Goal: Book appointment/travel/reservation

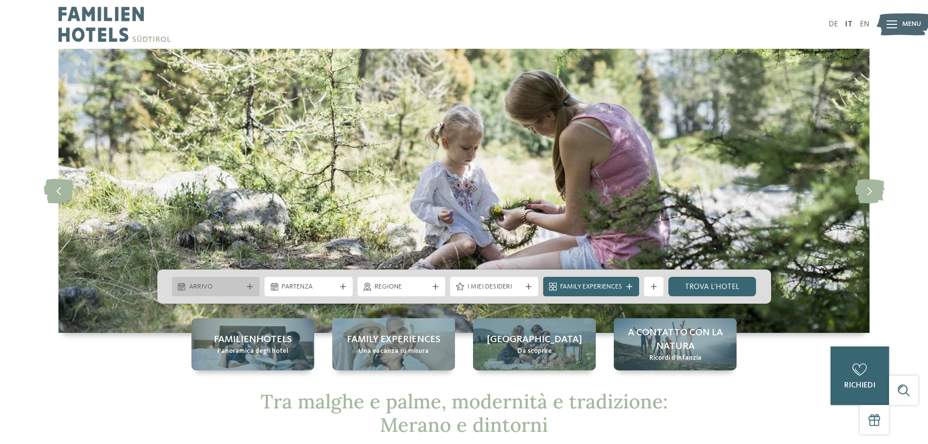
click at [247, 288] on icon at bounding box center [250, 286] width 6 height 6
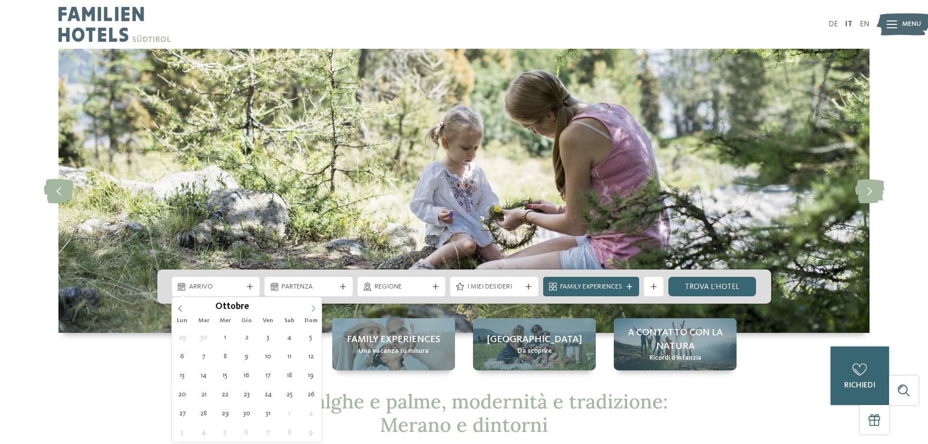
click at [311, 304] on span at bounding box center [313, 305] width 17 height 17
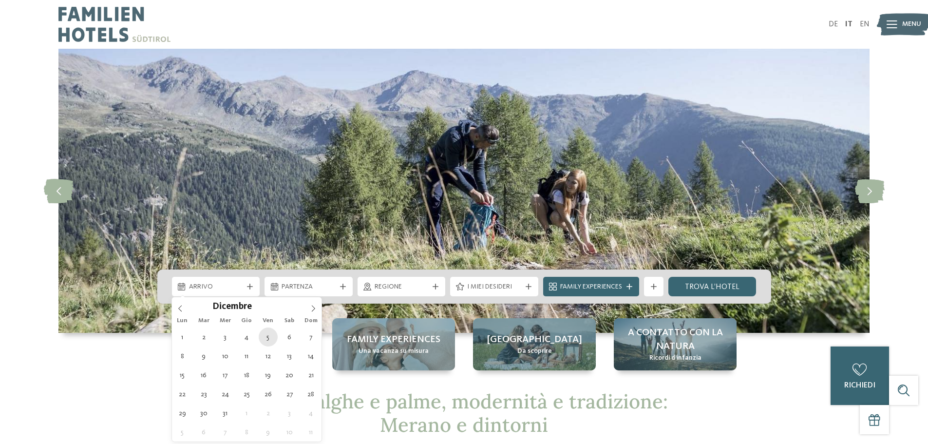
type div "[DATE]"
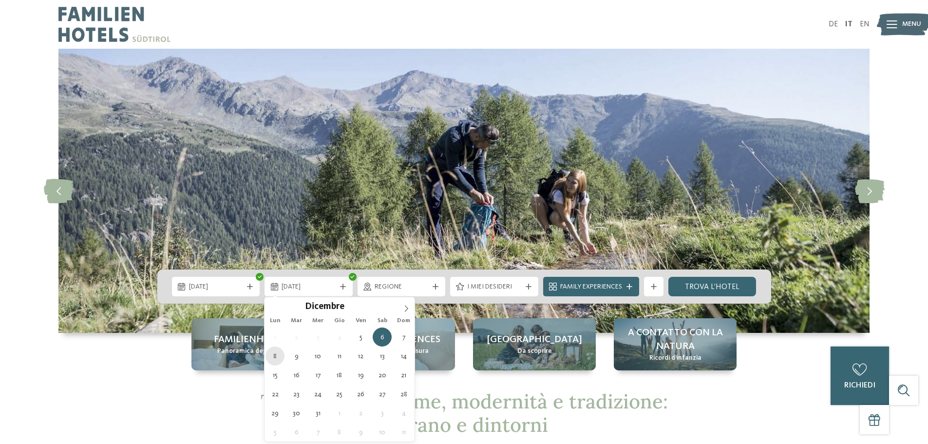
type div "[DATE]"
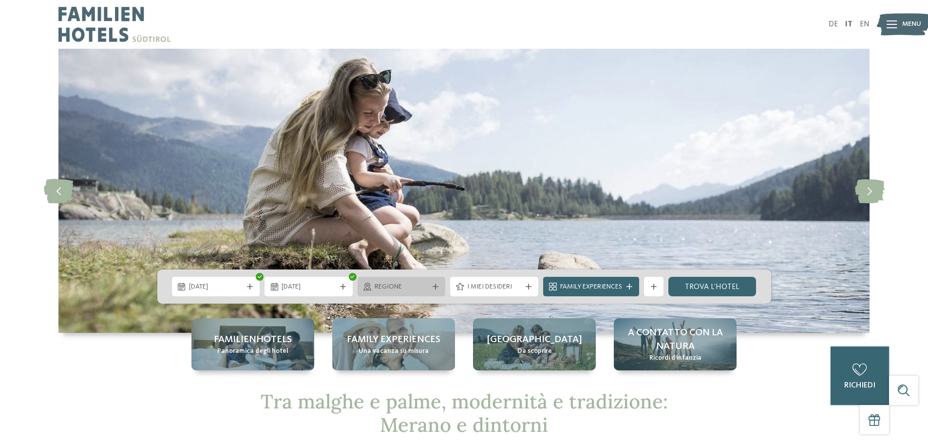
click at [405, 287] on span "Regione" at bounding box center [401, 287] width 54 height 10
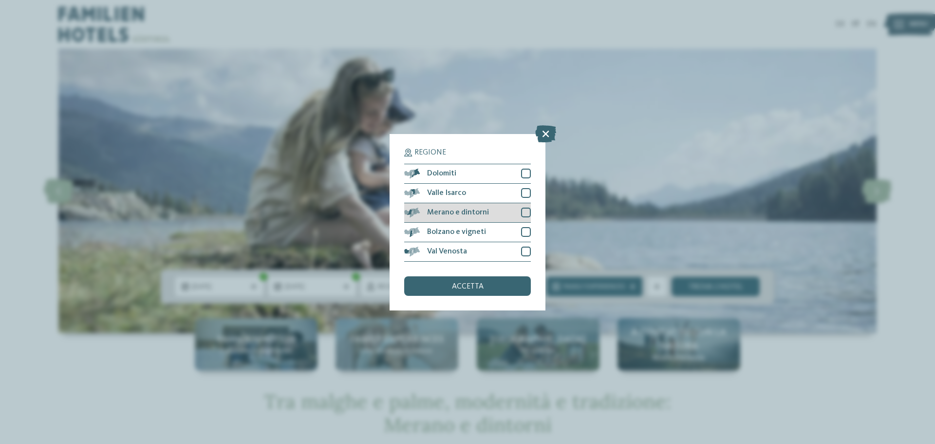
click at [460, 210] on span "Merano e dintorni" at bounding box center [458, 212] width 62 height 8
click at [475, 285] on span "accetta" at bounding box center [468, 286] width 32 height 8
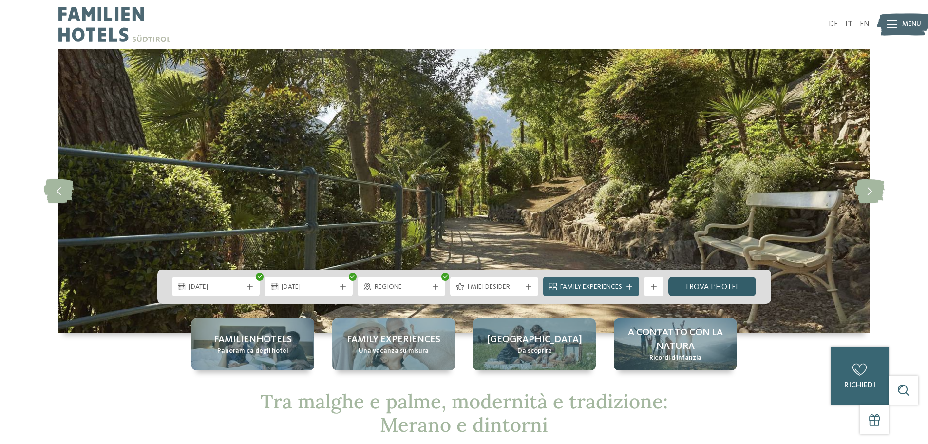
click at [721, 288] on link "trova l’hotel" at bounding box center [712, 286] width 88 height 19
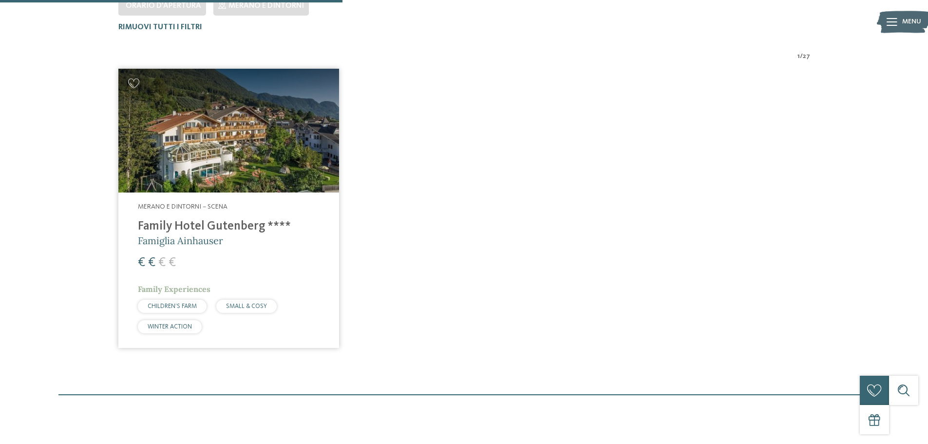
scroll to position [319, 0]
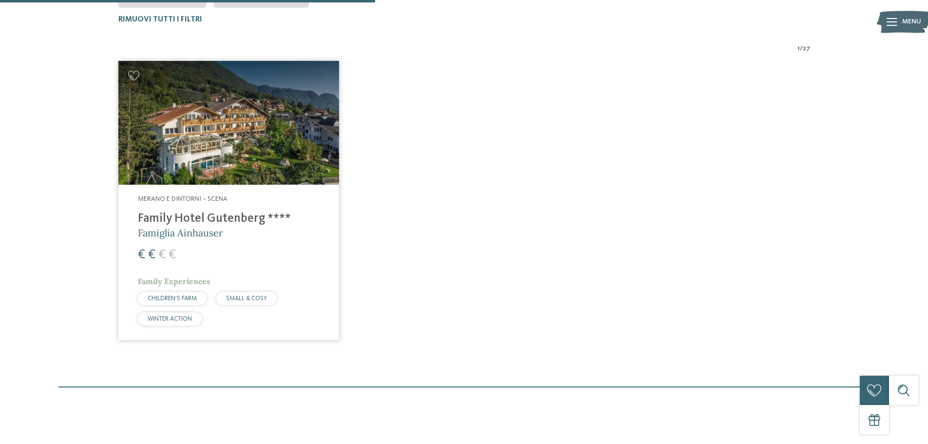
click at [243, 217] on h4 "Family Hotel Gutenberg ****" at bounding box center [229, 218] width 182 height 15
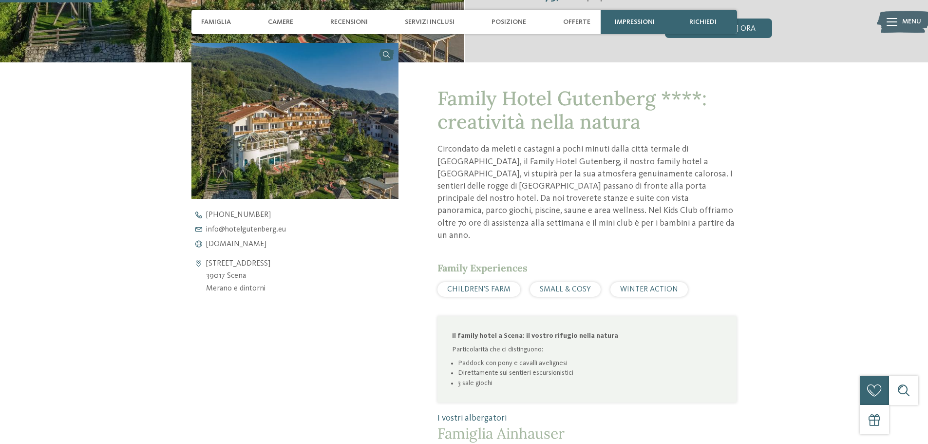
scroll to position [341, 0]
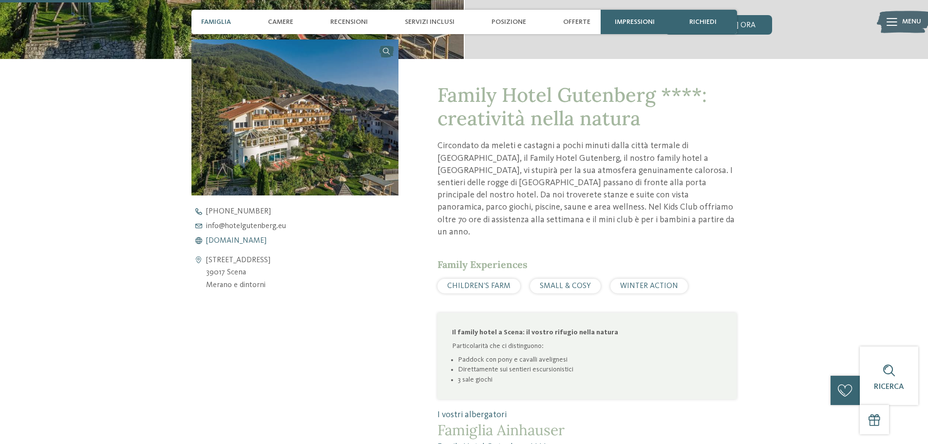
click at [265, 238] on span "www.hotelgutenberg.eu" at bounding box center [236, 241] width 60 height 8
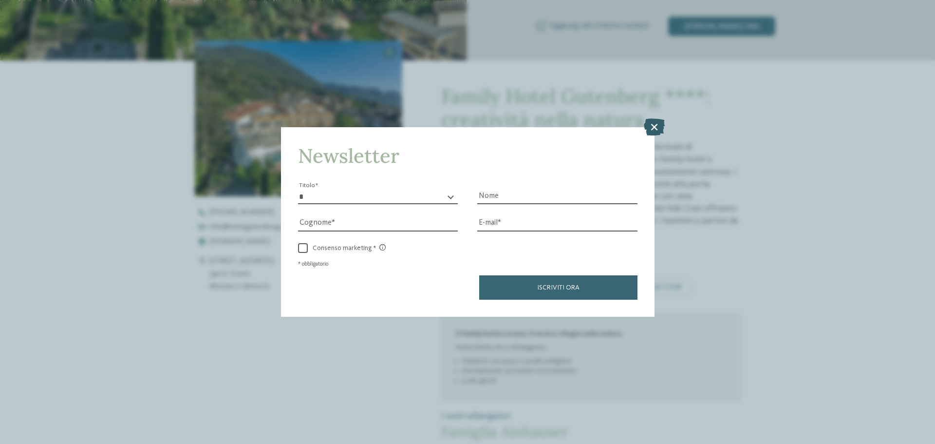
click at [655, 121] on icon at bounding box center [654, 126] width 21 height 17
